Goal: Task Accomplishment & Management: Use online tool/utility

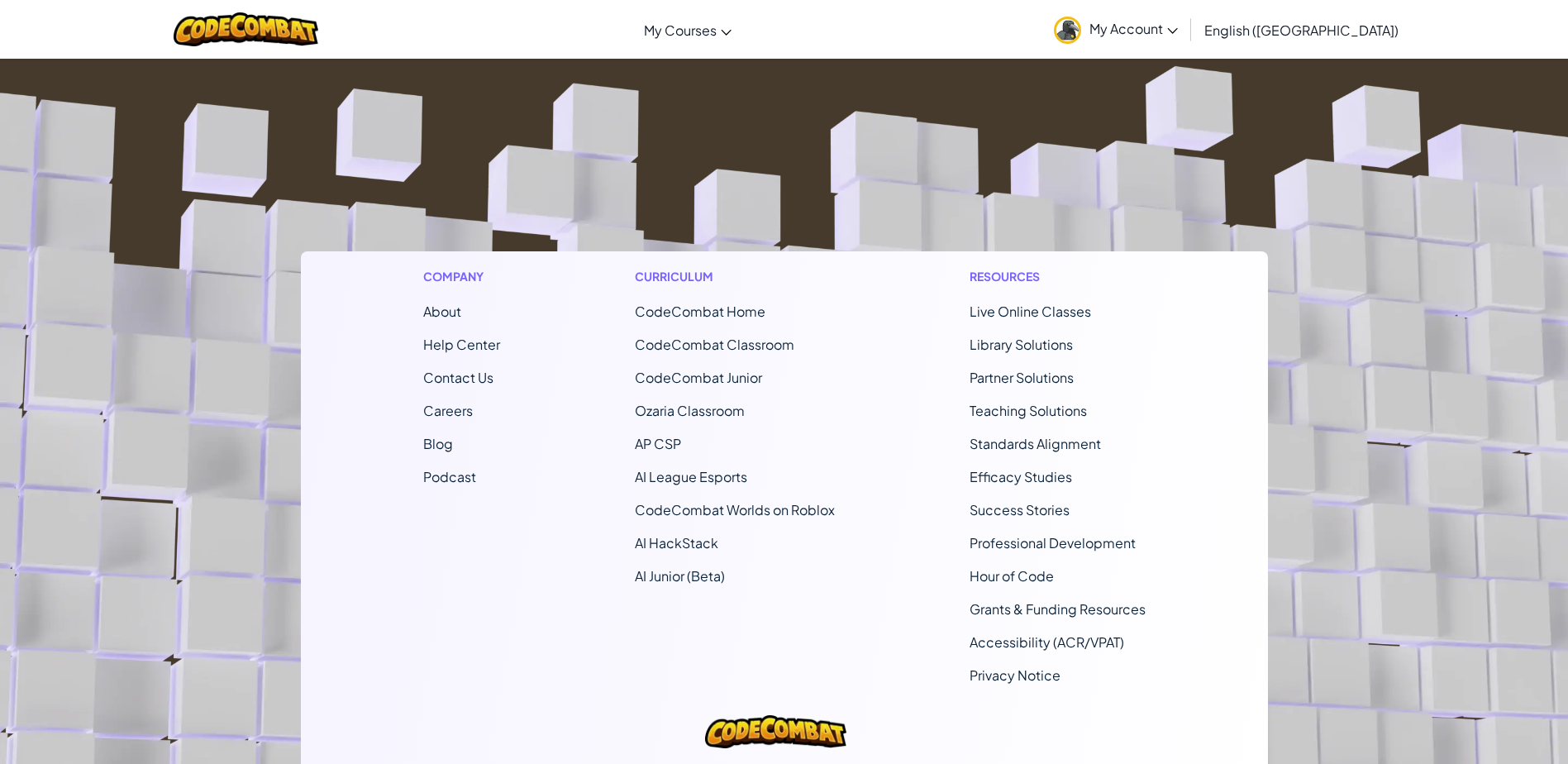
scroll to position [300, 0]
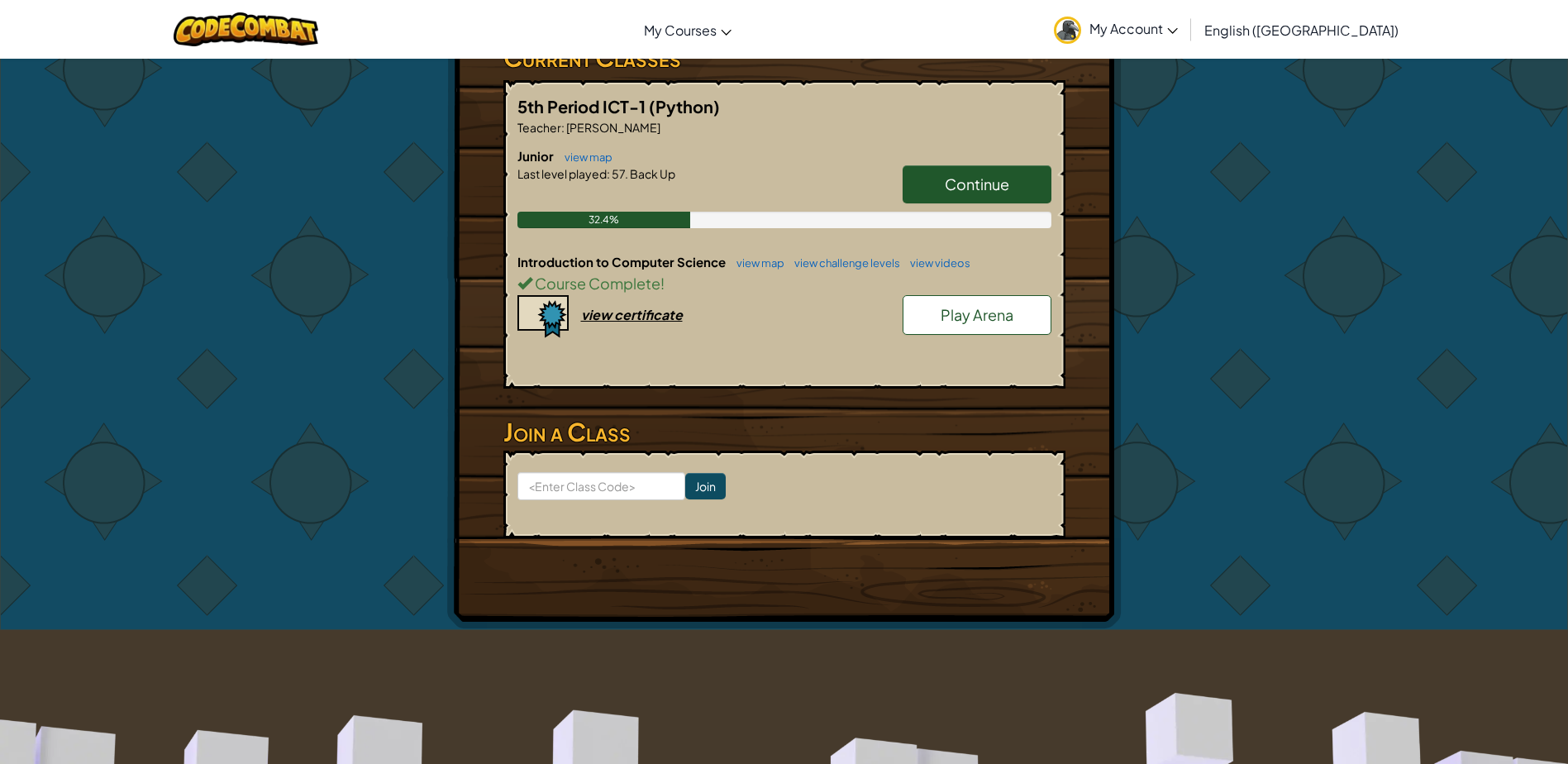
click at [934, 165] on link "Continue" at bounding box center [977, 184] width 149 height 38
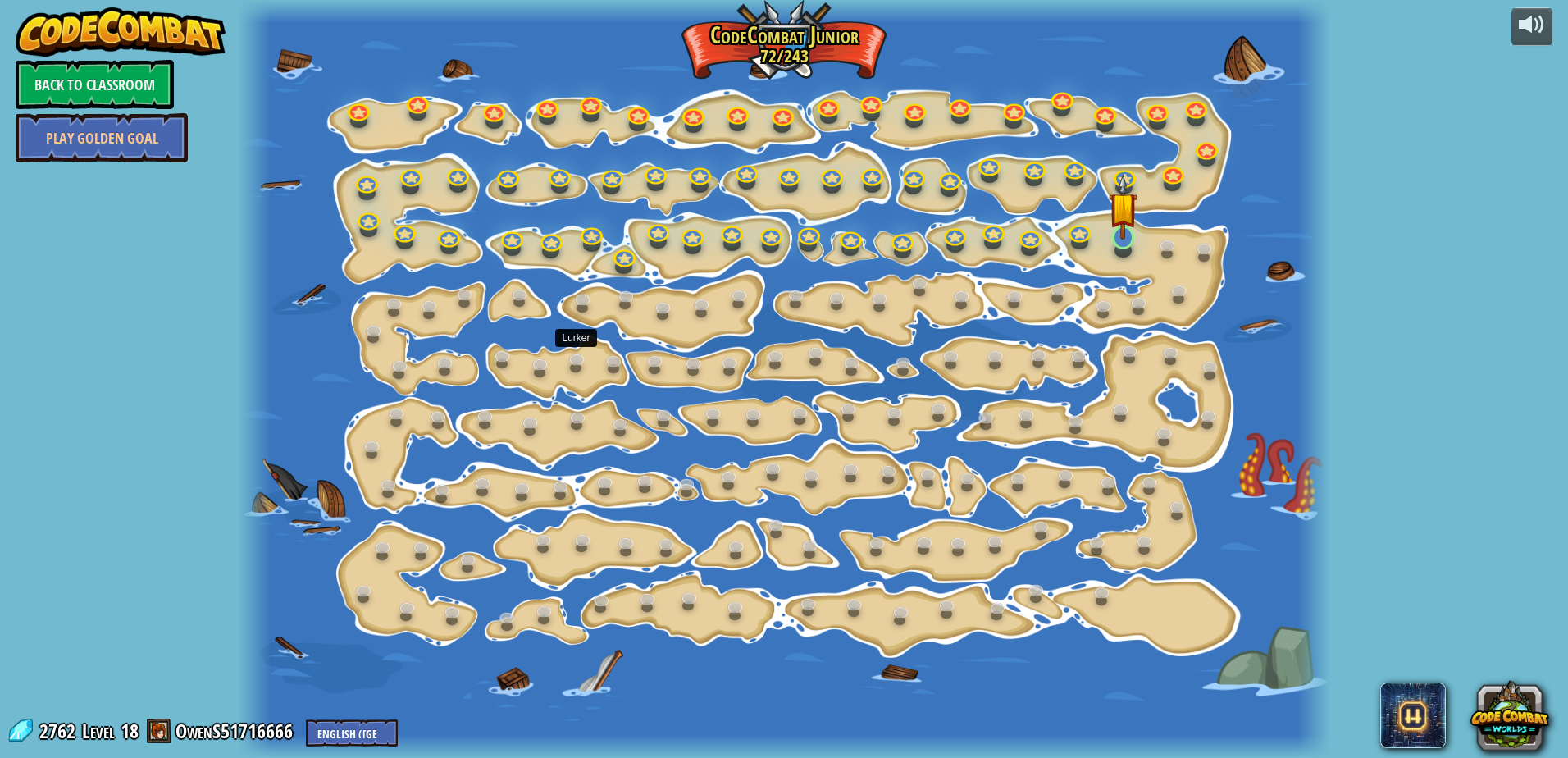
drag, startPoint x: 538, startPoint y: 385, endPoint x: 1121, endPoint y: 239, distance: 601.0
click at [1120, 239] on img at bounding box center [1123, 207] width 29 height 66
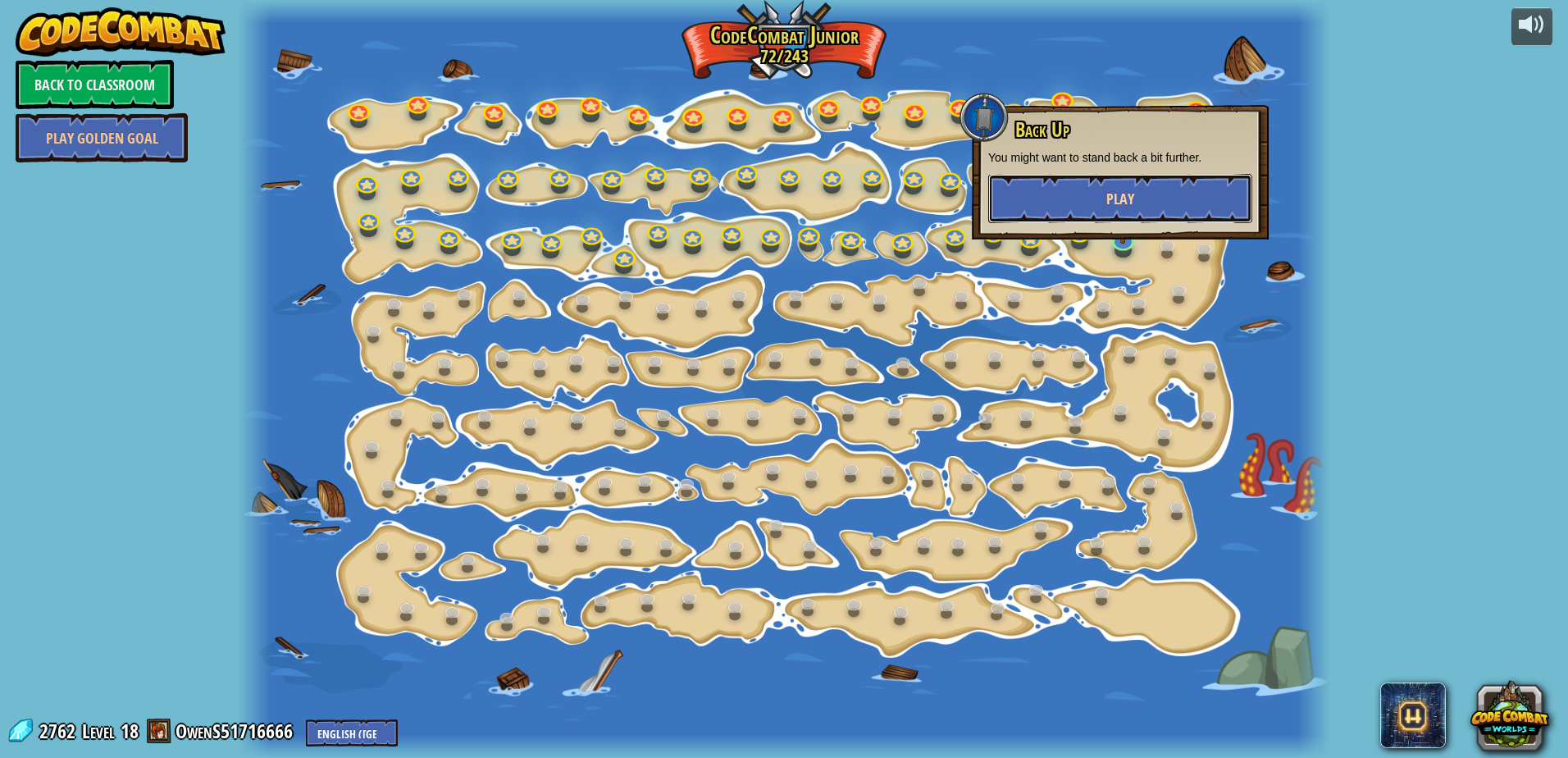
click at [1101, 206] on button "Play" at bounding box center [1120, 199] width 264 height 49
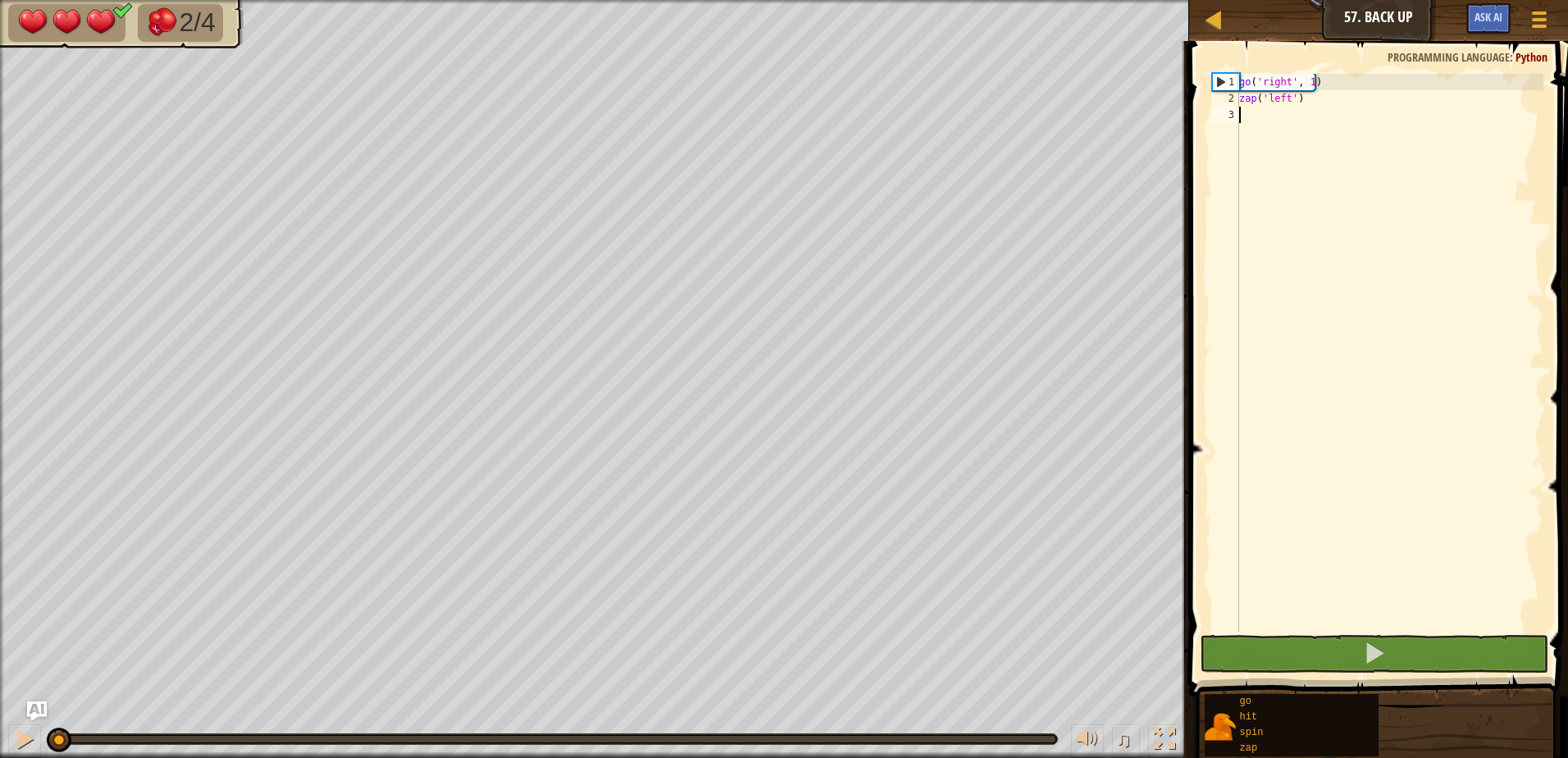
type textarea "g"
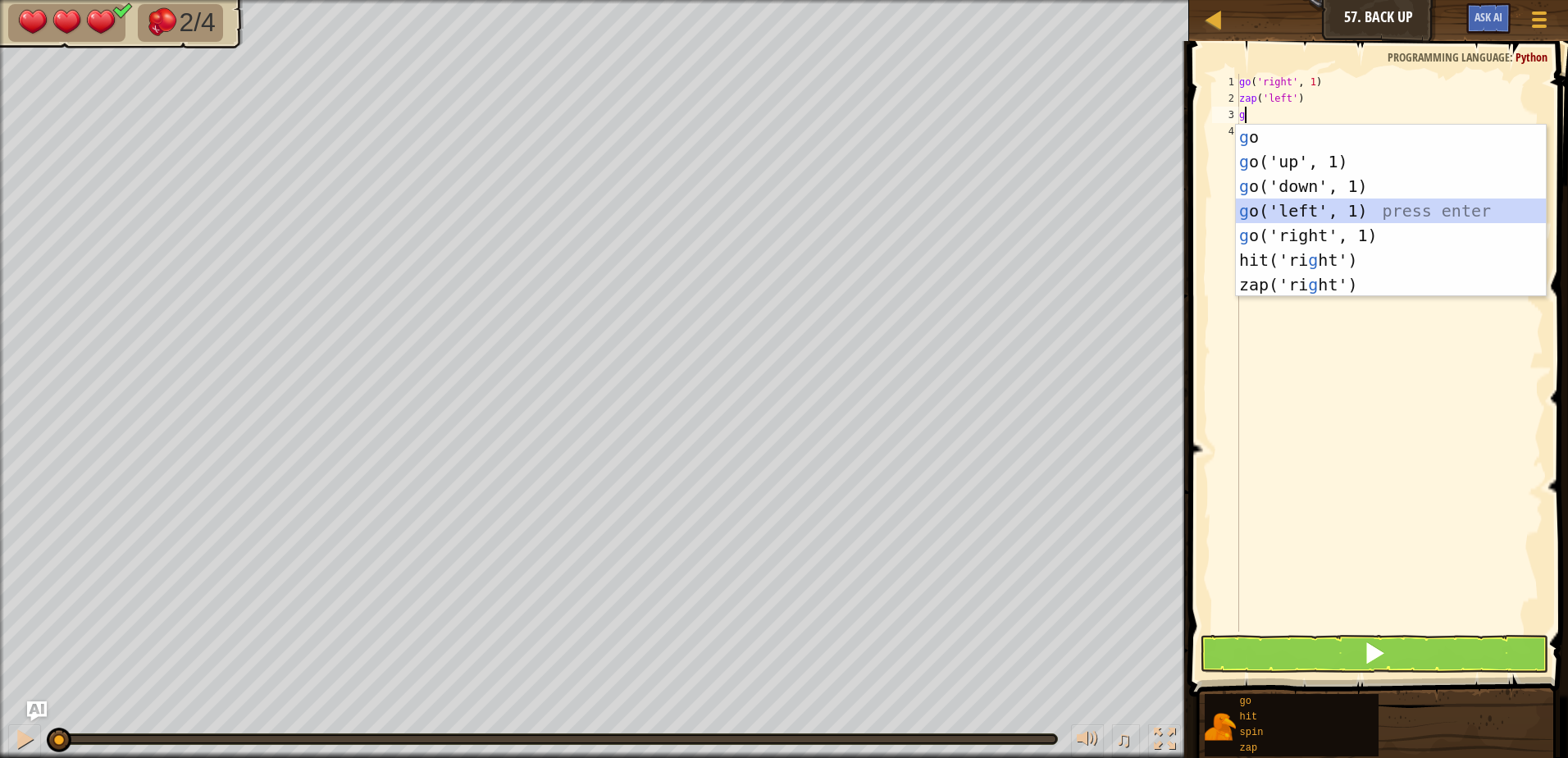
click at [1286, 212] on div "g o press enter g o('up', 1) press enter g o('down', 1) press enter g o('left',…" at bounding box center [1390, 235] width 310 height 222
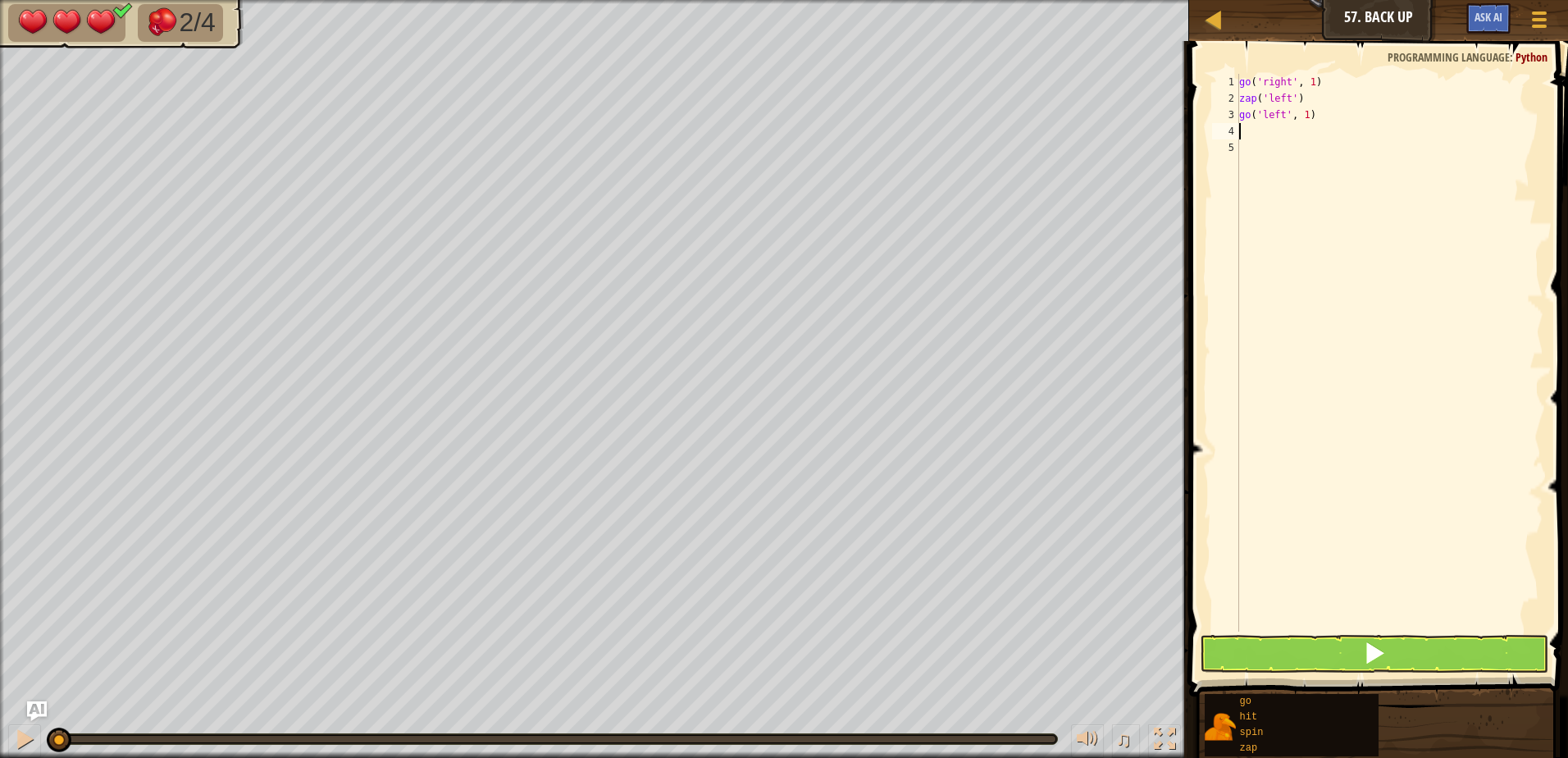
type textarea "z"
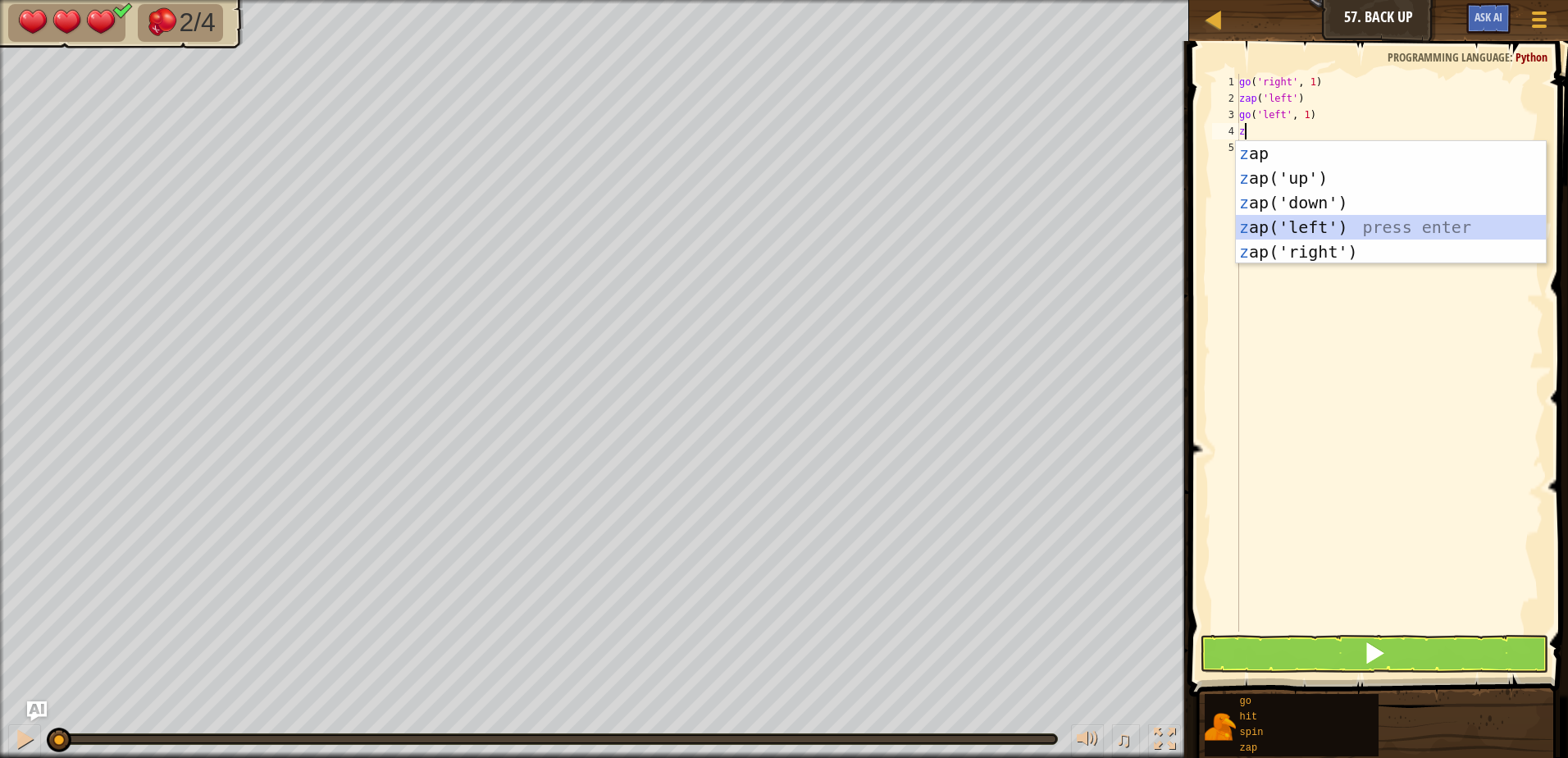
click at [1283, 225] on div "z ap press enter z ap('up') press enter z ap('down') press enter z ap('left') p…" at bounding box center [1390, 228] width 310 height 173
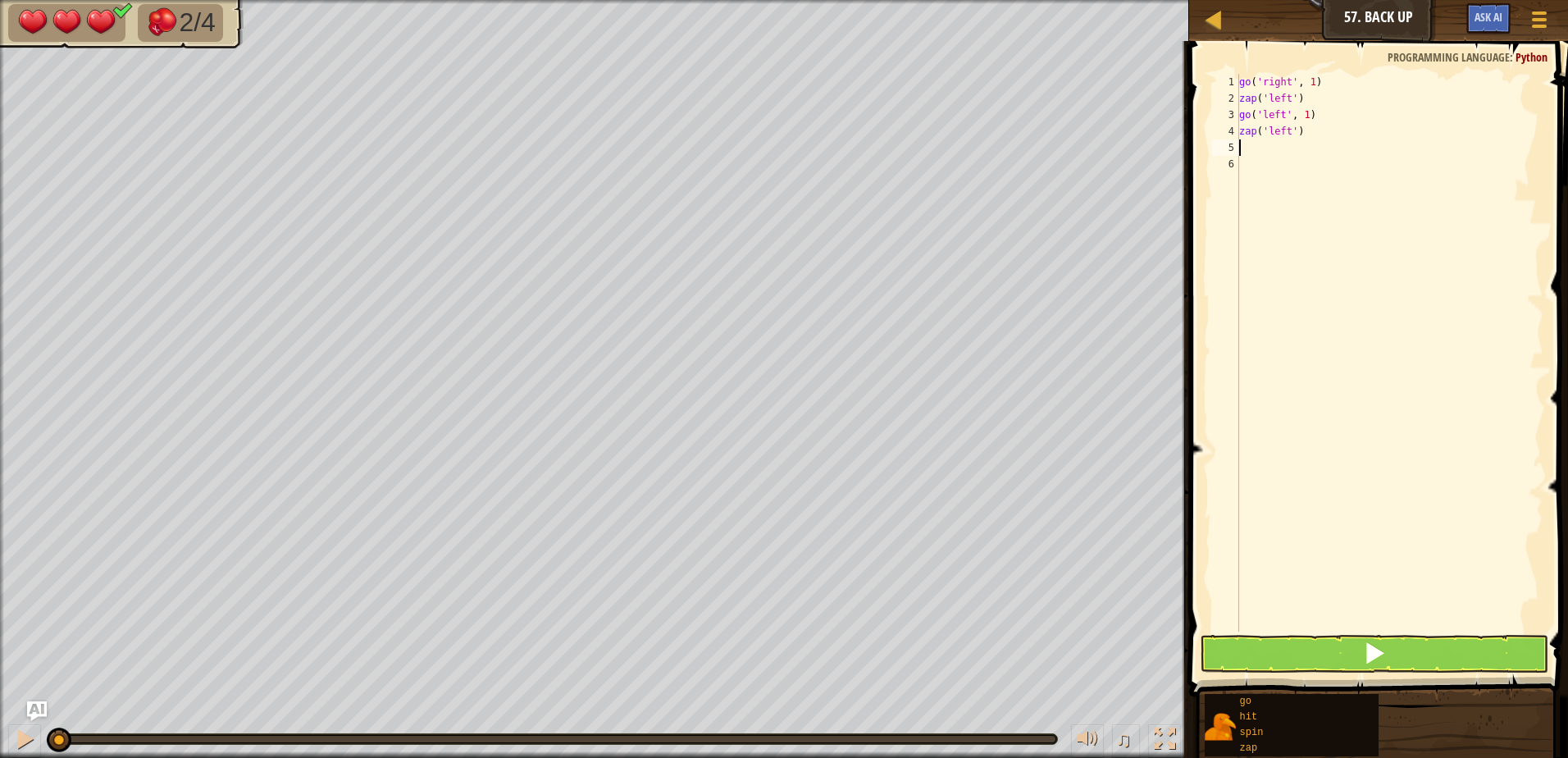
click at [1308, 135] on div "go ( 'right' , 1 ) zap ( 'left' ) go ( 'left' , 1 ) zap ( 'left' )" at bounding box center [1390, 369] width 308 height 590
type textarea "z"
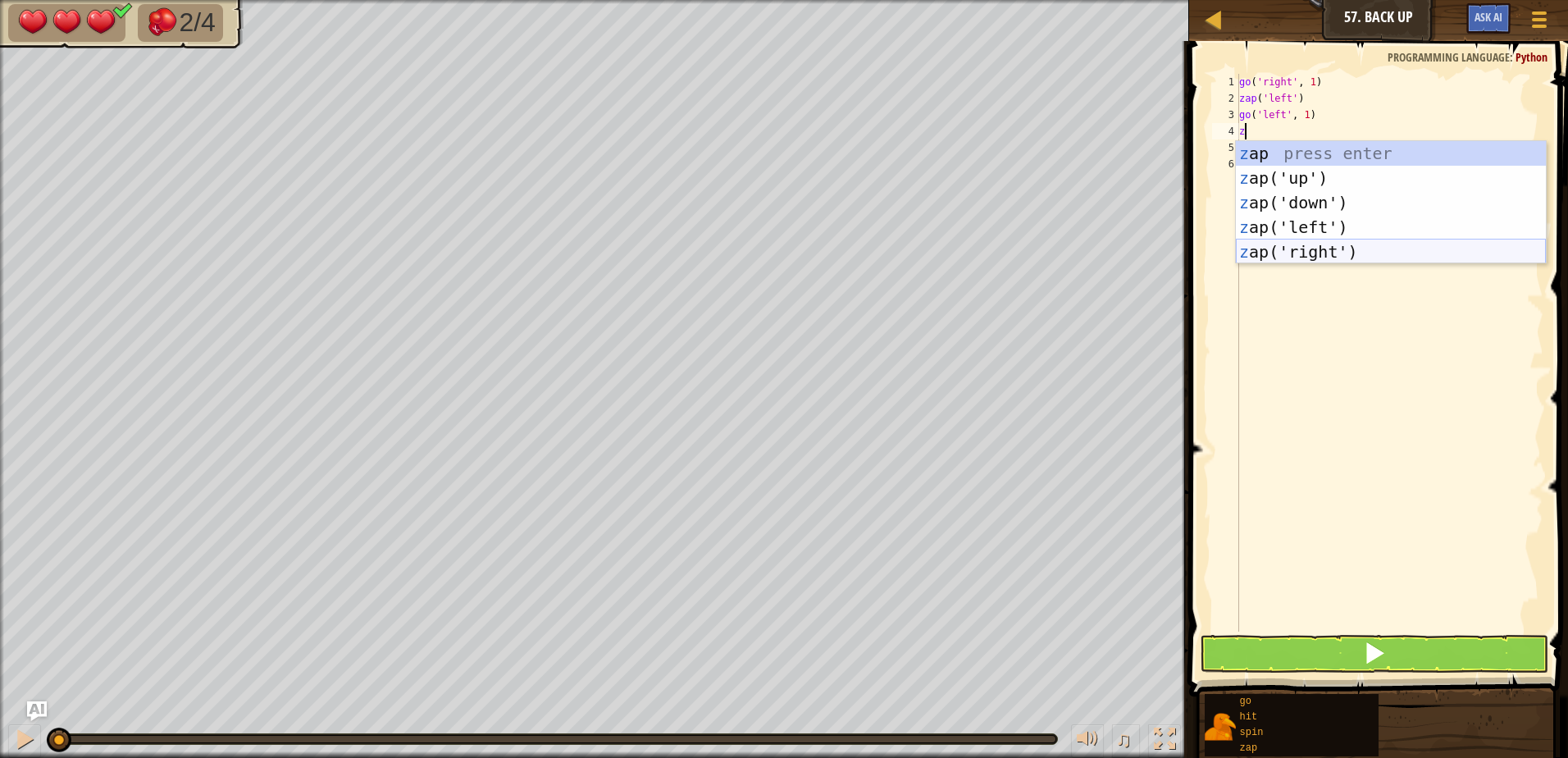
click at [1285, 250] on div "z ap press enter z ap('up') press enter z ap('down') press enter z ap('left') p…" at bounding box center [1390, 228] width 310 height 173
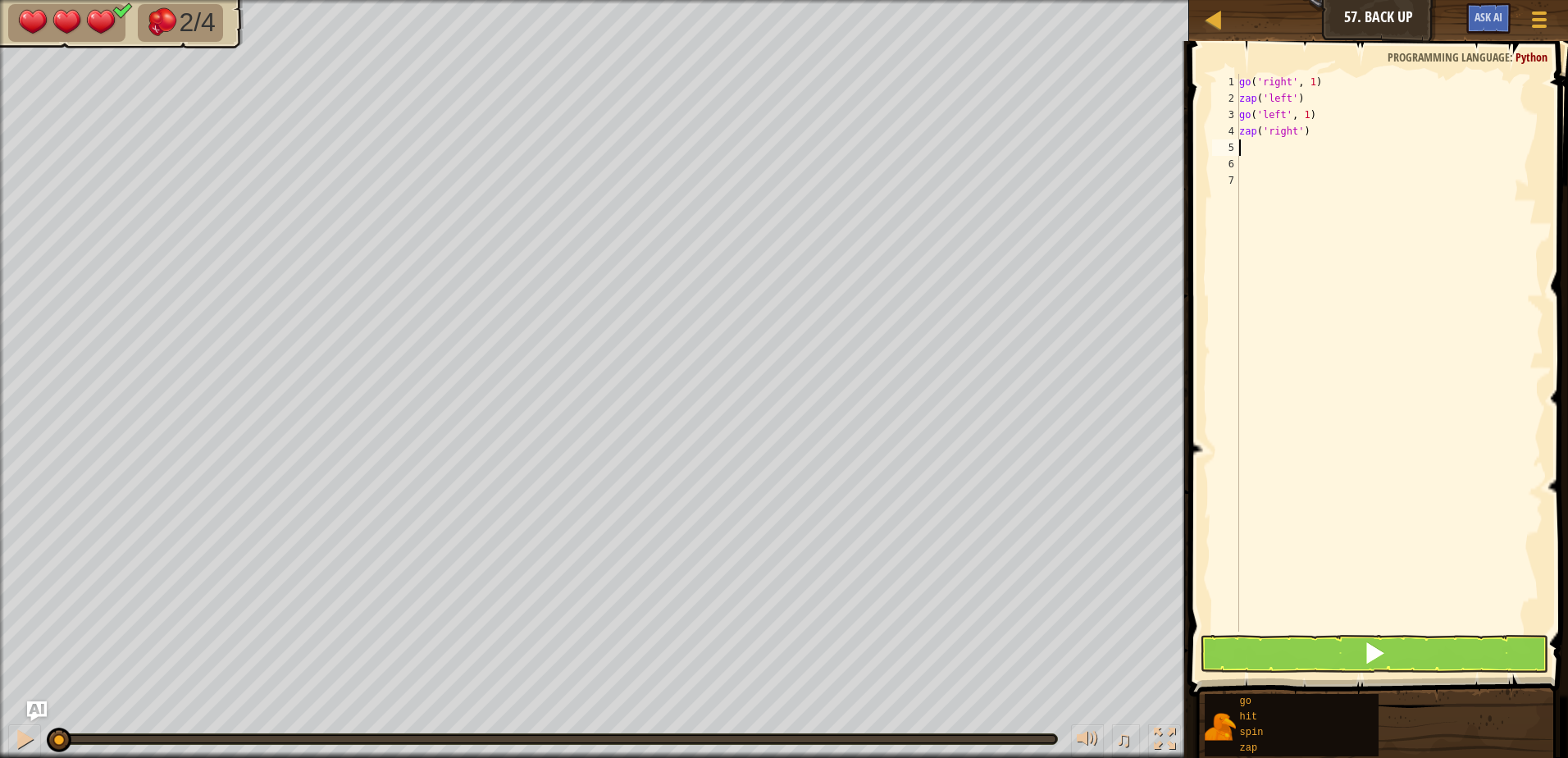
click at [1258, 632] on span at bounding box center [1379, 345] width 392 height 704
click at [1259, 652] on button at bounding box center [1373, 653] width 348 height 38
